Goal: Find contact information: Find contact information

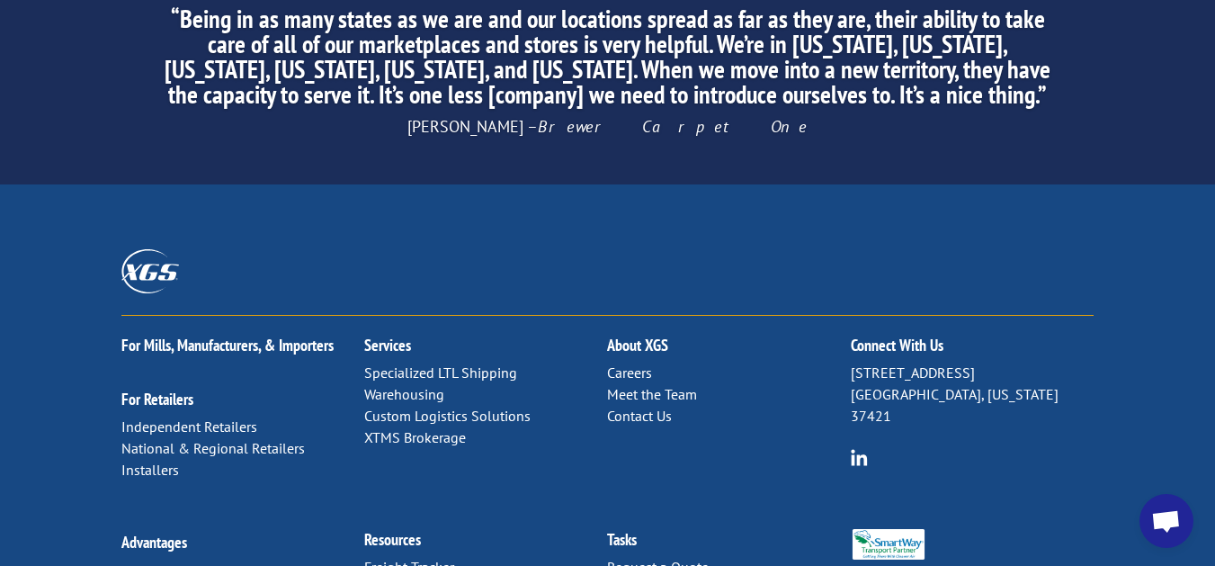
scroll to position [2958, 0]
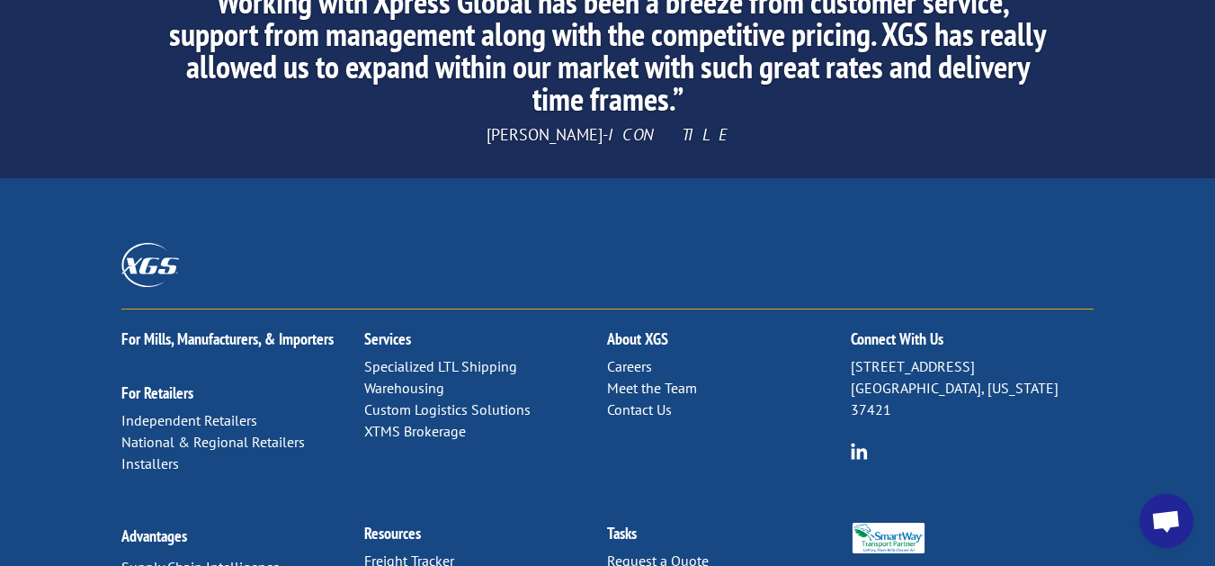
click at [643, 400] on link "Contact Us" at bounding box center [639, 409] width 65 height 18
